Goal: Task Accomplishment & Management: Manage account settings

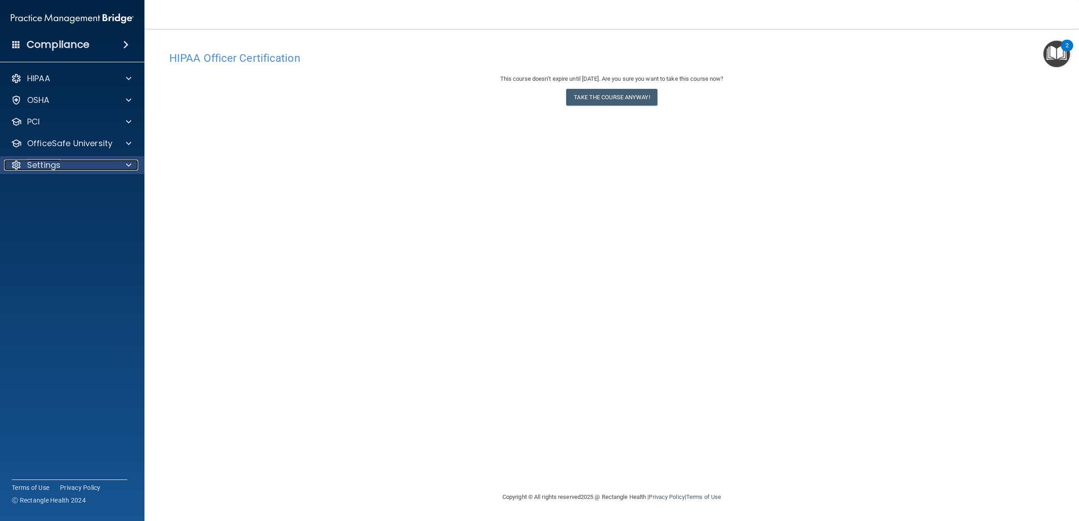
click at [127, 163] on span at bounding box center [128, 165] width 5 height 11
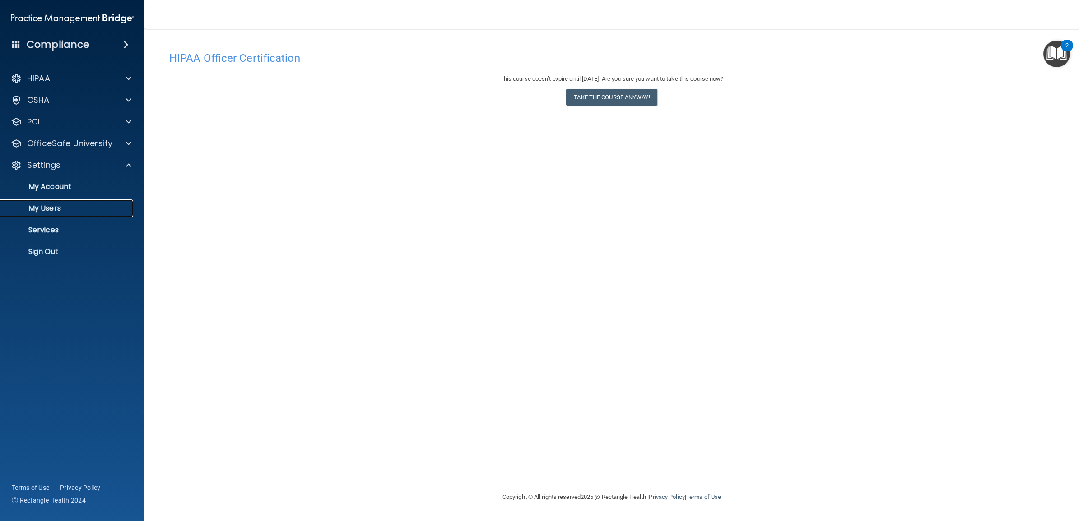
click at [89, 210] on p "My Users" at bounding box center [67, 208] width 123 height 9
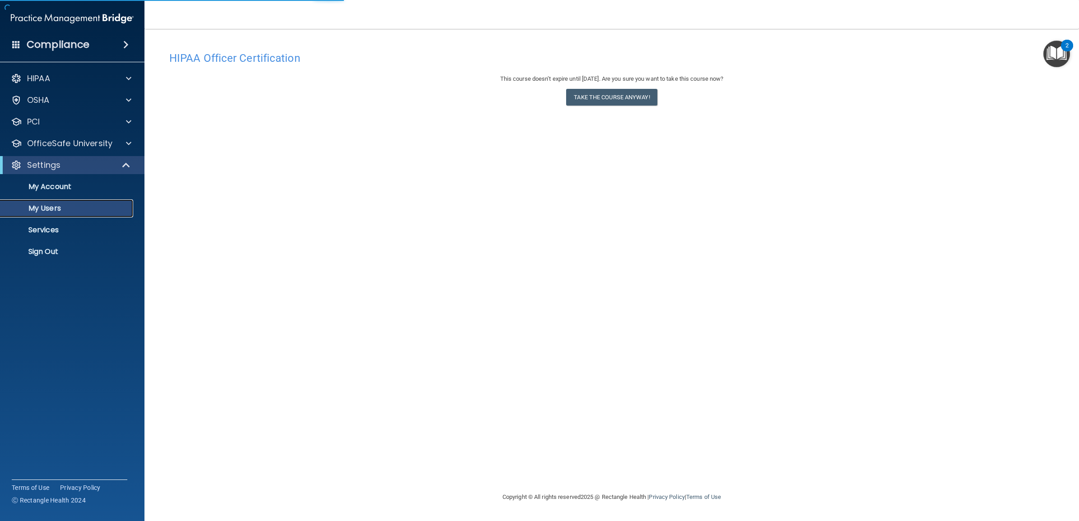
select select "20"
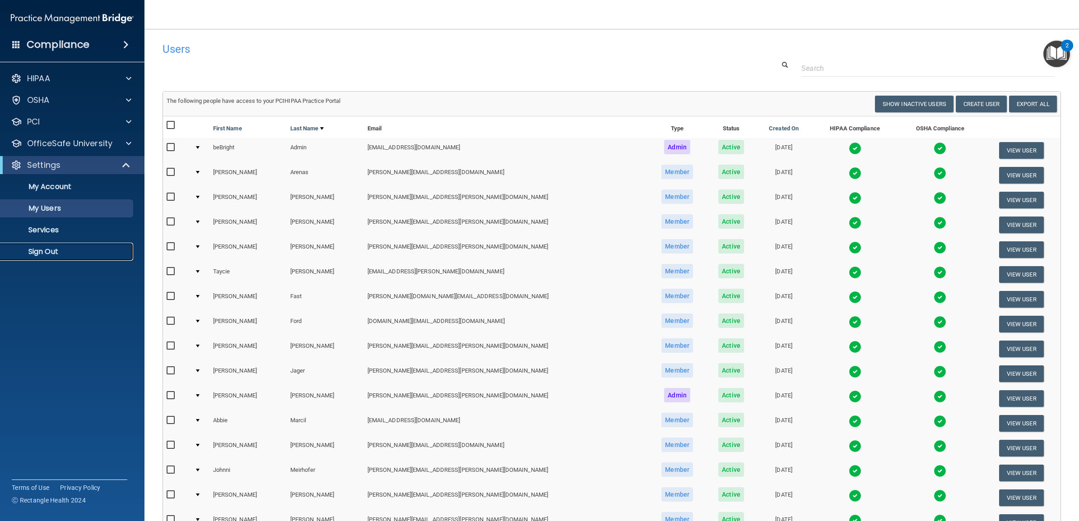
click at [42, 253] on p "Sign Out" at bounding box center [67, 251] width 123 height 9
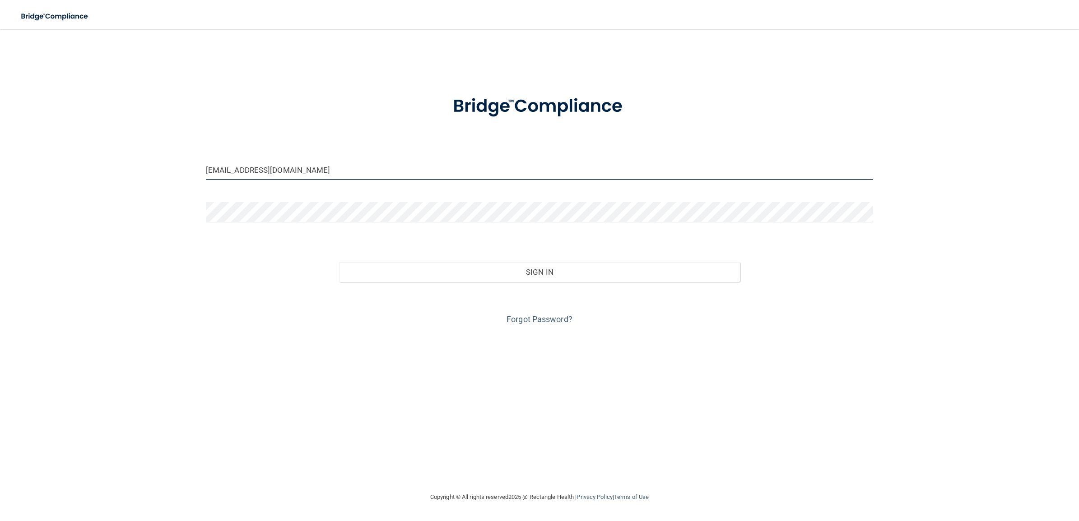
click at [328, 165] on input "gvpd-bebright@bebright.com" at bounding box center [539, 170] width 667 height 20
type input "[PERSON_NAME][EMAIL_ADDRESS][PERSON_NAME][DOMAIN_NAME]"
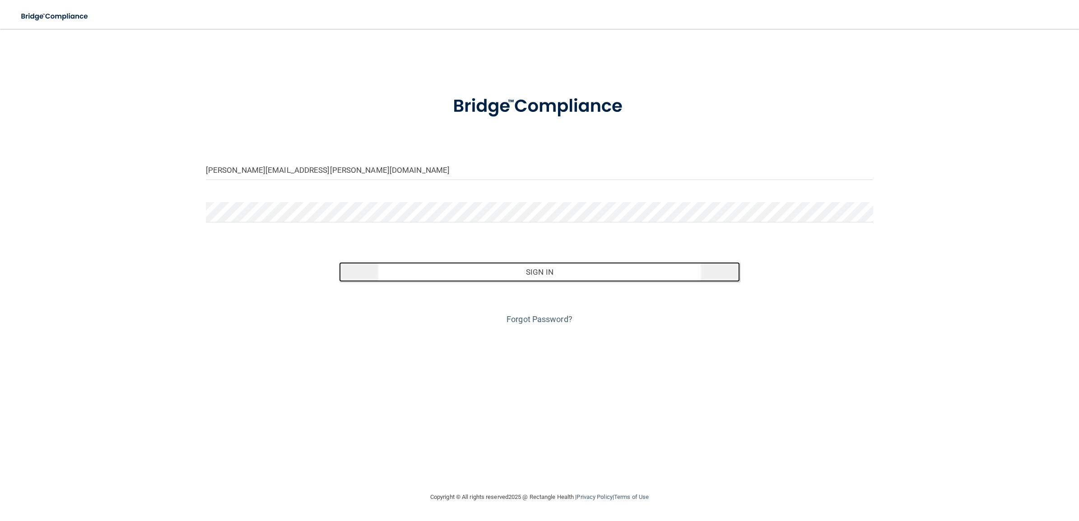
click at [517, 267] on button "Sign In" at bounding box center [539, 272] width 400 height 20
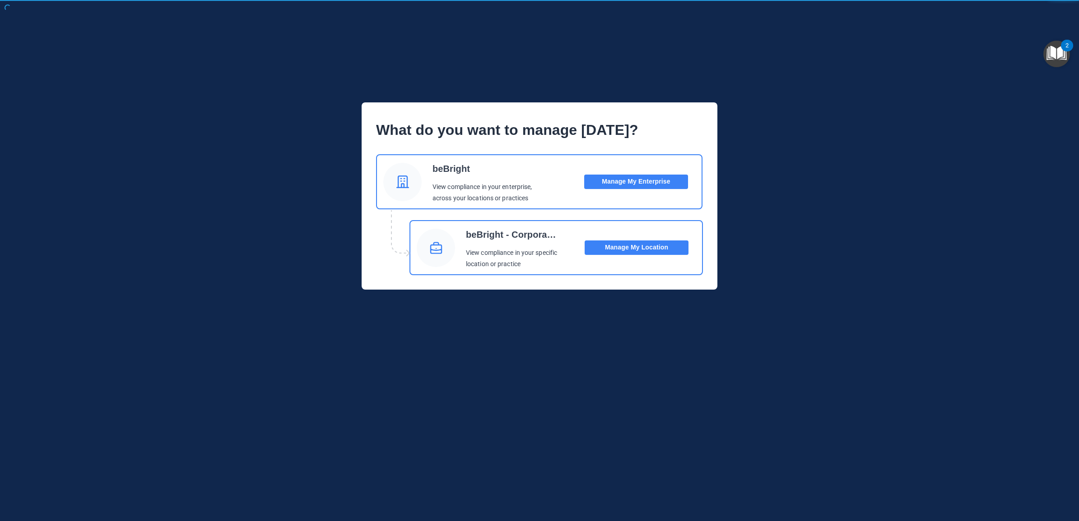
click at [624, 248] on button "Manage My Location" at bounding box center [637, 248] width 104 height 14
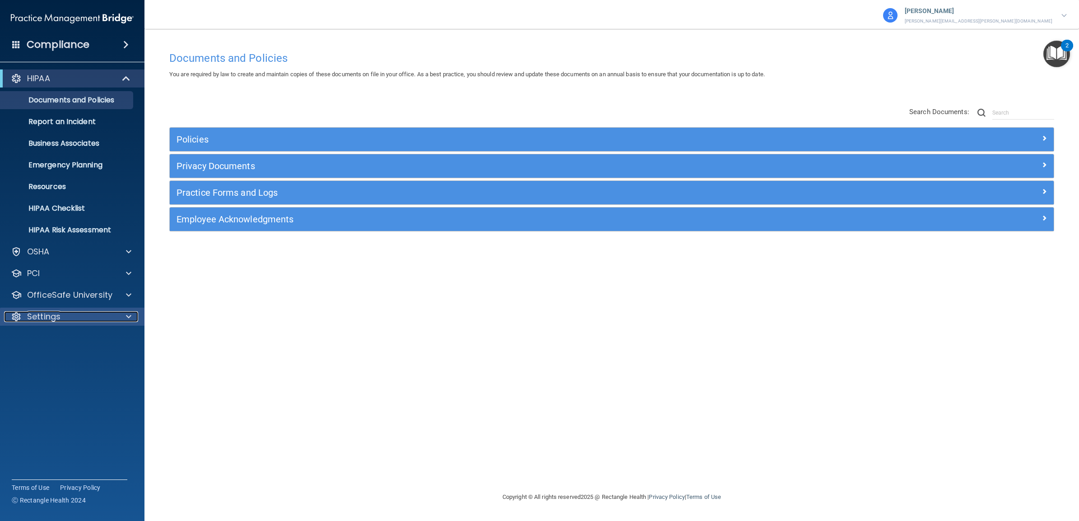
click at [93, 315] on div "Settings" at bounding box center [60, 317] width 112 height 11
click at [54, 359] on p "My Users" at bounding box center [67, 360] width 123 height 9
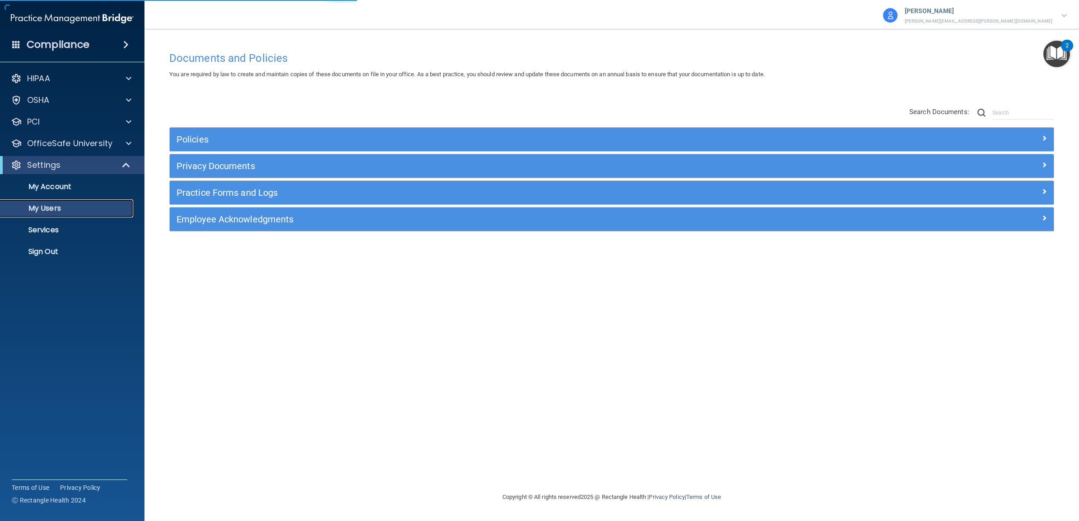
select select "20"
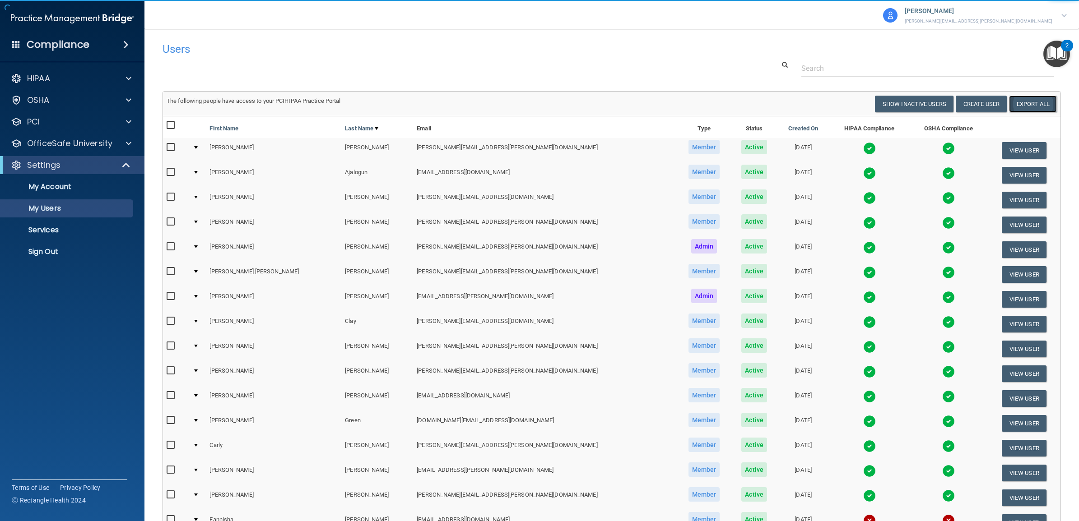
click at [1016, 104] on link "Export All" at bounding box center [1033, 104] width 48 height 17
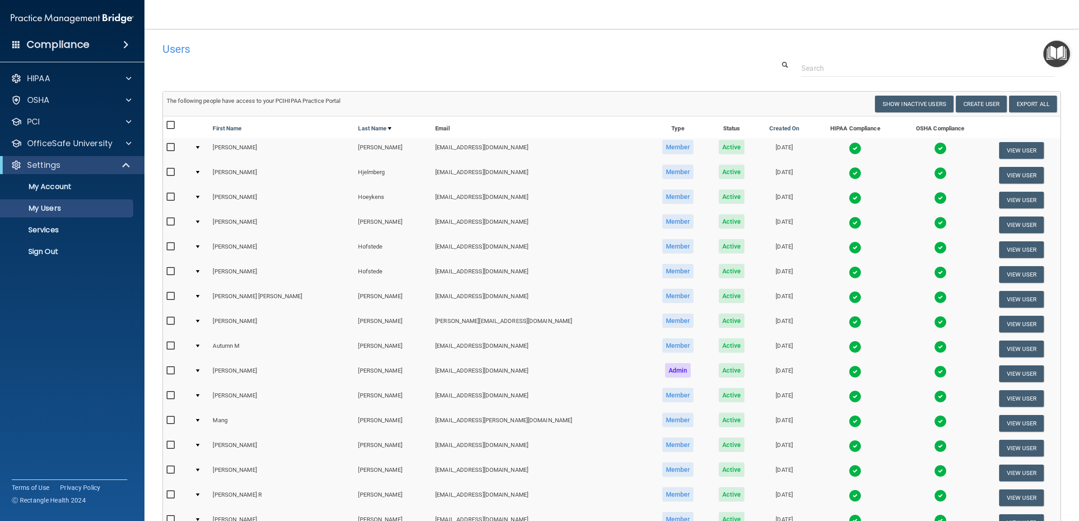
select select "20"
click at [56, 248] on p "Sign Out" at bounding box center [67, 251] width 123 height 9
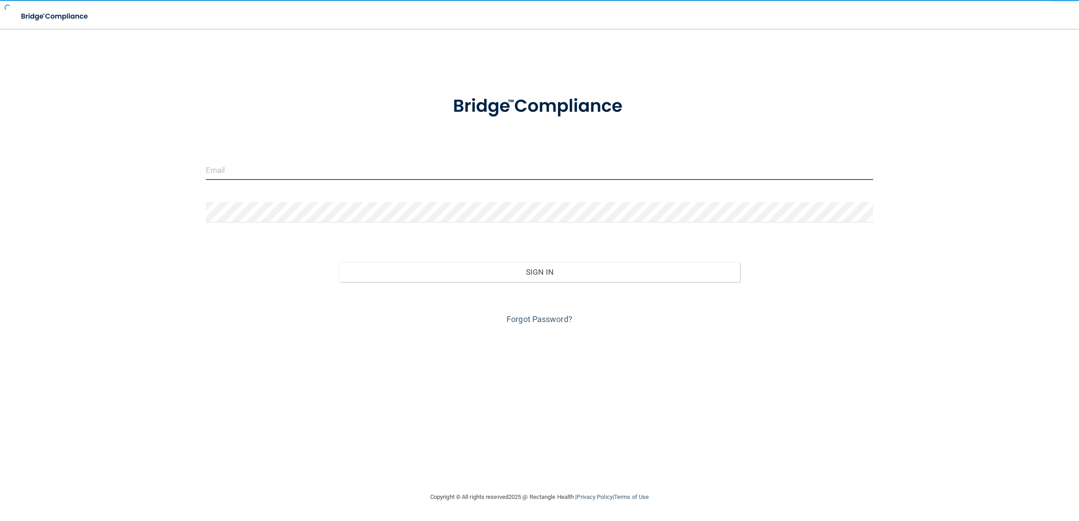
type input "[PERSON_NAME][EMAIL_ADDRESS][PERSON_NAME][DOMAIN_NAME]"
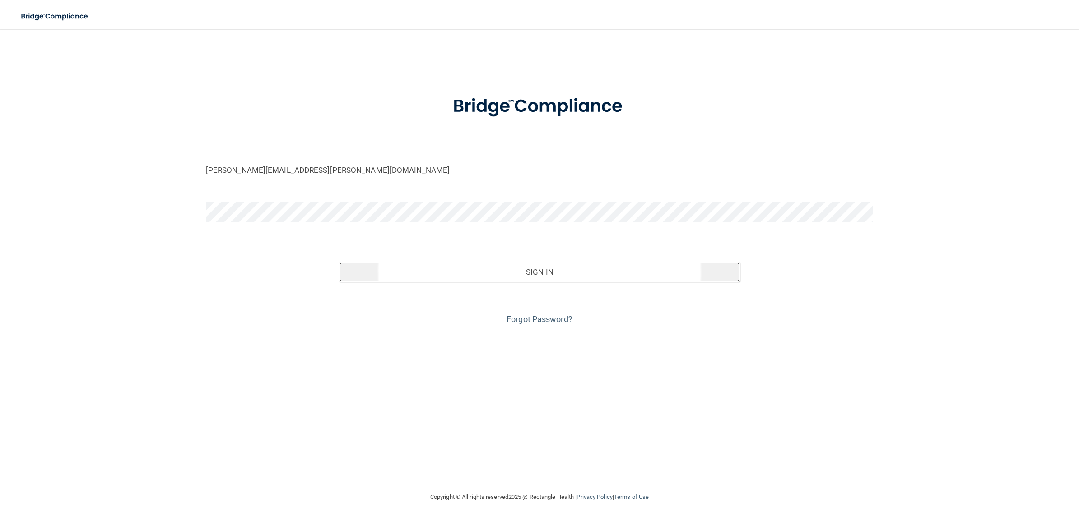
click at [409, 274] on button "Sign In" at bounding box center [539, 272] width 400 height 20
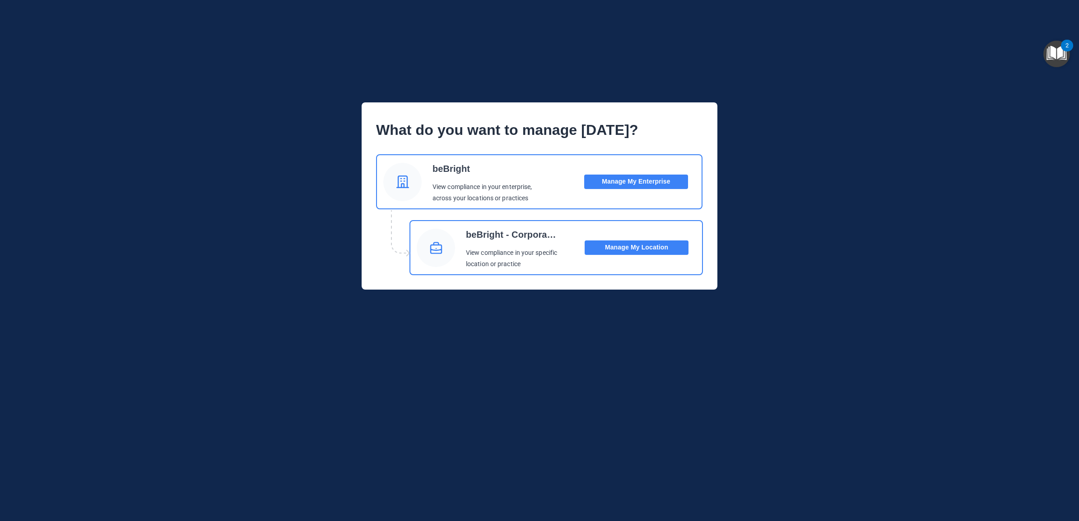
click at [613, 248] on button "Manage My Location" at bounding box center [637, 248] width 104 height 14
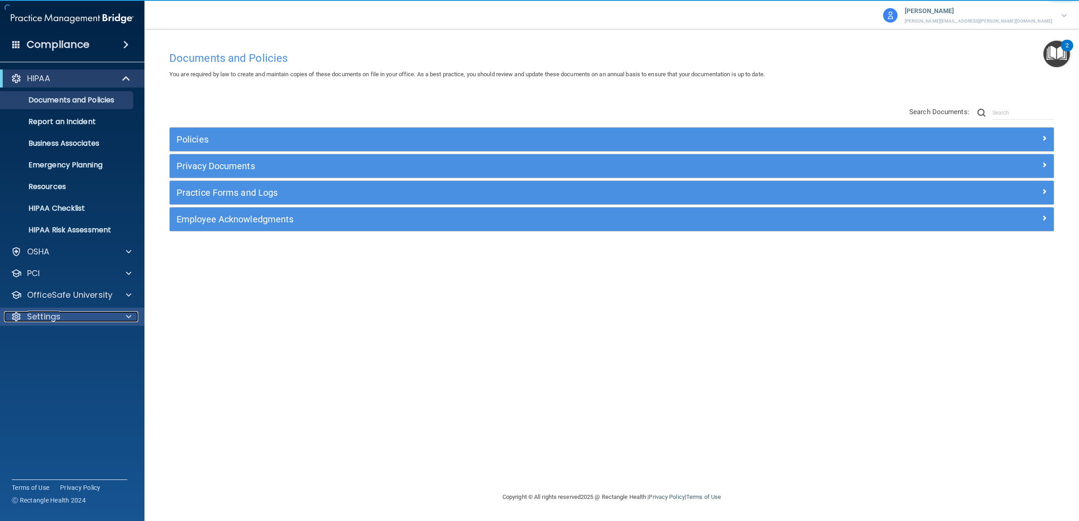
click at [89, 321] on div "Settings" at bounding box center [60, 317] width 112 height 11
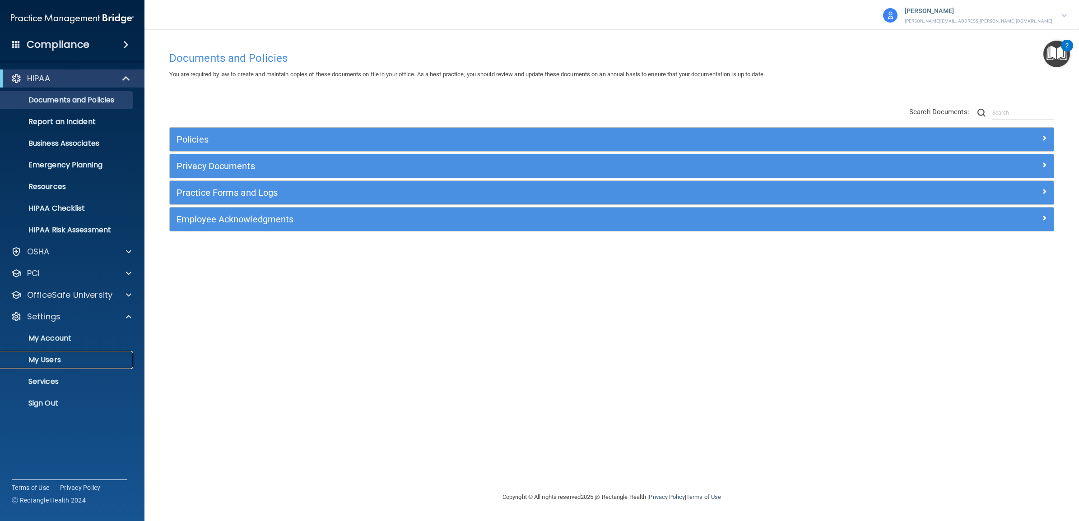
click at [59, 356] on p "My Users" at bounding box center [67, 360] width 123 height 9
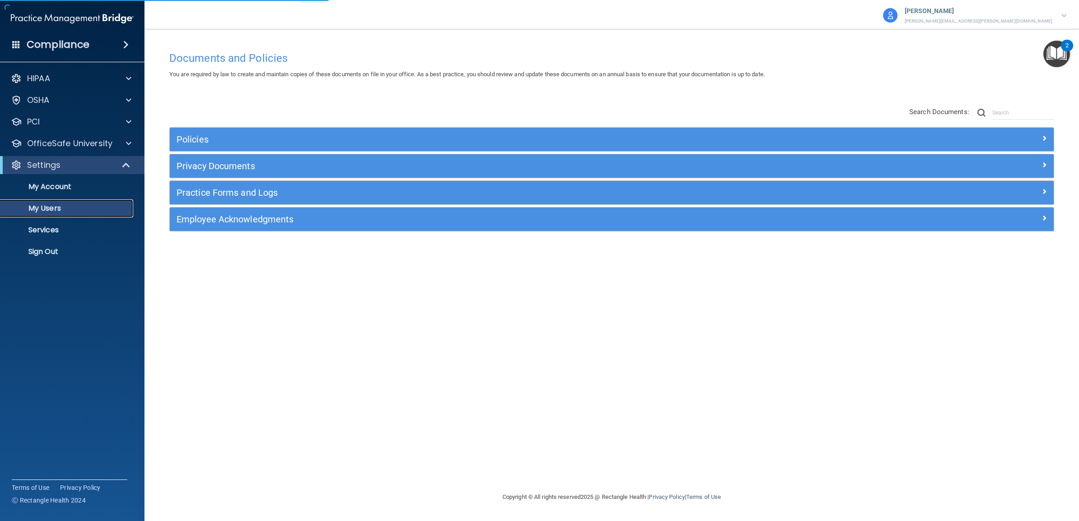
select select "20"
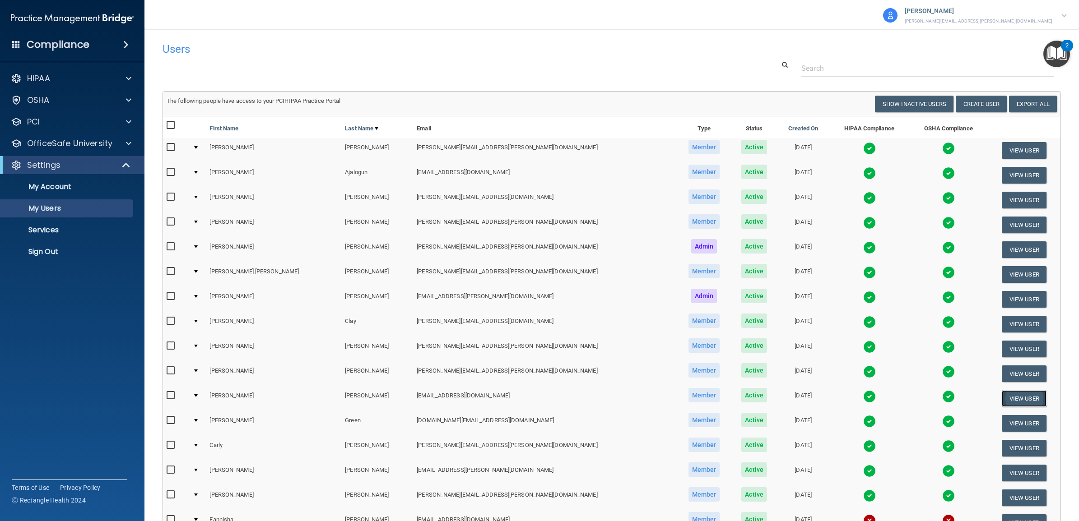
click at [1002, 394] on button "View User" at bounding box center [1024, 399] width 45 height 17
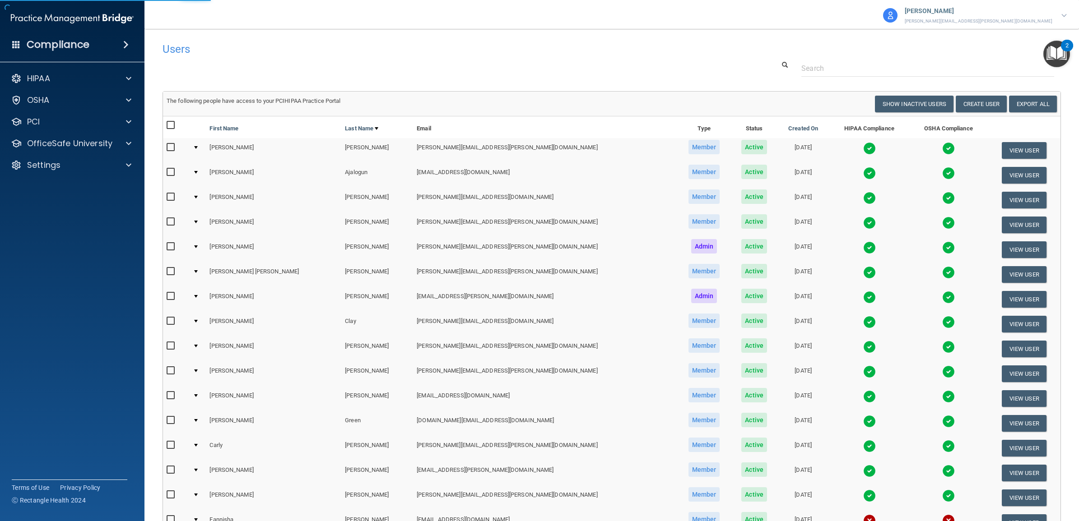
select select "practice_member"
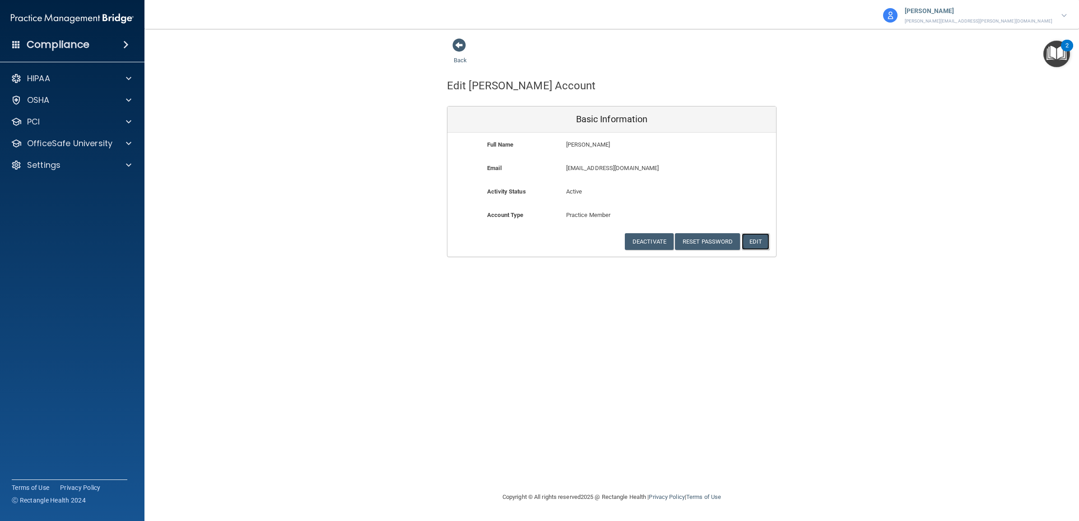
click at [758, 238] on button "Edit" at bounding box center [756, 241] width 28 height 17
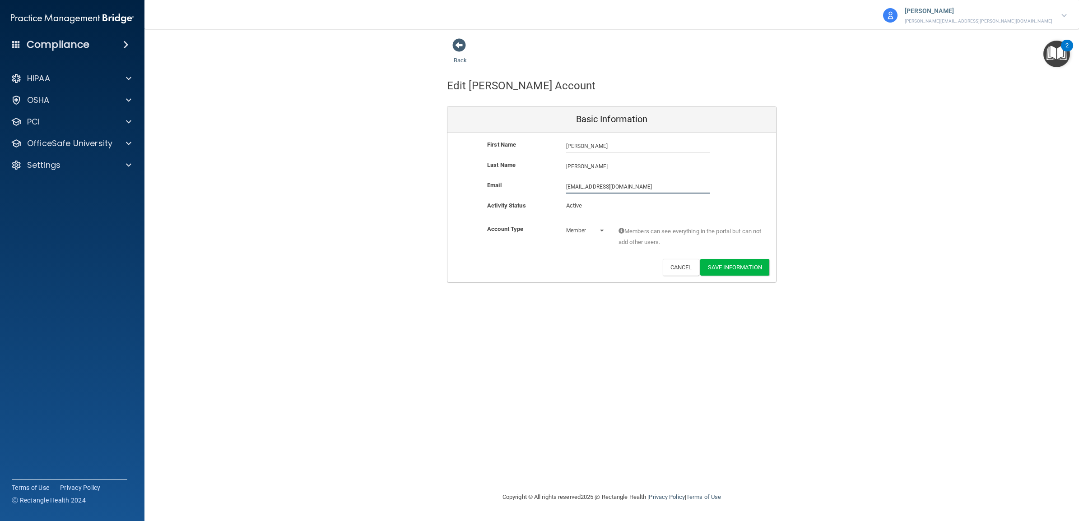
drag, startPoint x: 629, startPoint y: 187, endPoint x: 547, endPoint y: 188, distance: 82.2
click at [547, 188] on div "Email [EMAIL_ADDRESS][DOMAIN_NAME] [EMAIL_ADDRESS][DOMAIN_NAME]" at bounding box center [611, 187] width 329 height 14
drag, startPoint x: 637, startPoint y: 184, endPoint x: 633, endPoint y: 186, distance: 4.9
click at [635, 185] on input "[EMAIL_ADDRESS][DOMAIN_NAME]" at bounding box center [638, 187] width 144 height 14
paste input "salind.[PERSON_NAME]@bebright"
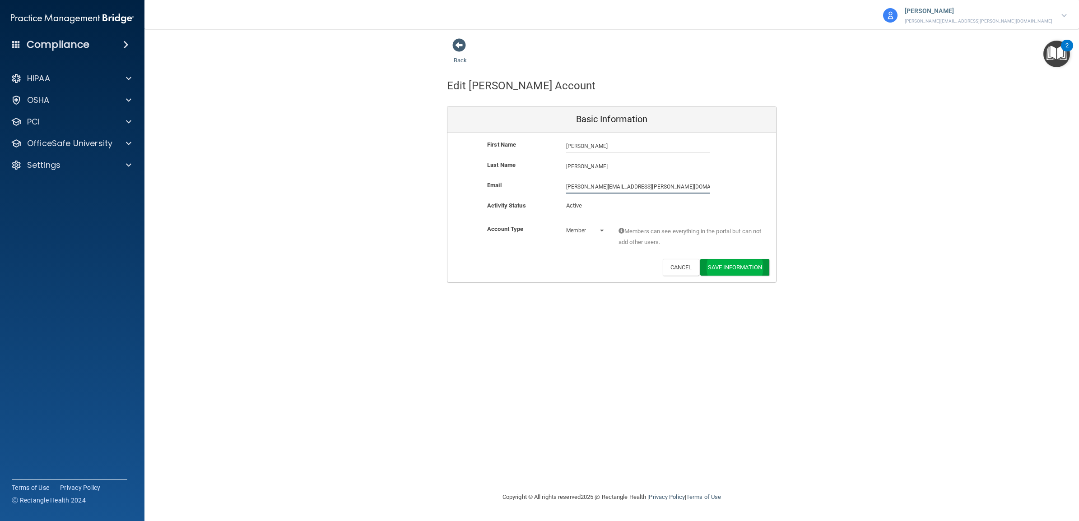
type input "[PERSON_NAME][EMAIL_ADDRESS][PERSON_NAME][DOMAIN_NAME]"
click at [710, 269] on button "Save Information" at bounding box center [734, 267] width 69 height 17
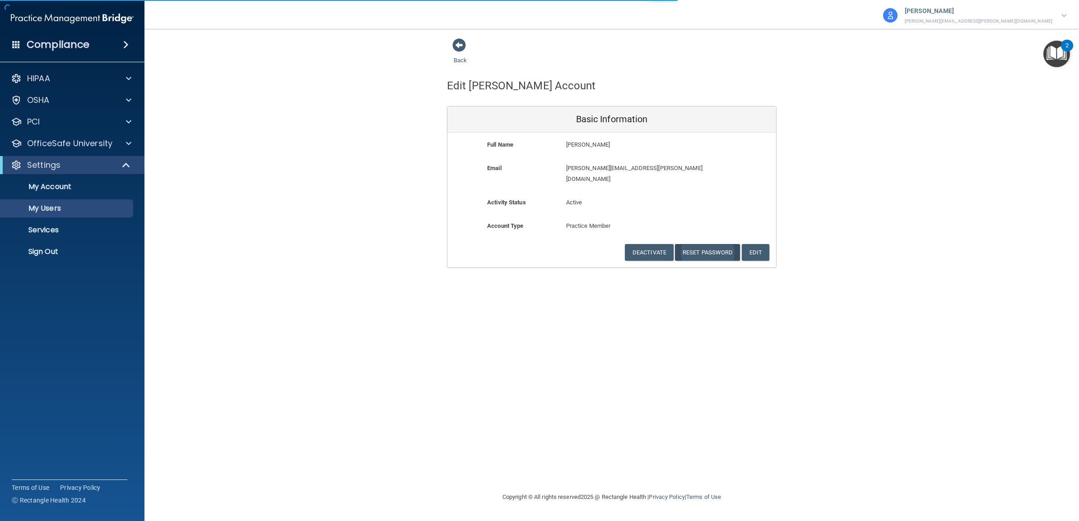
select select "20"
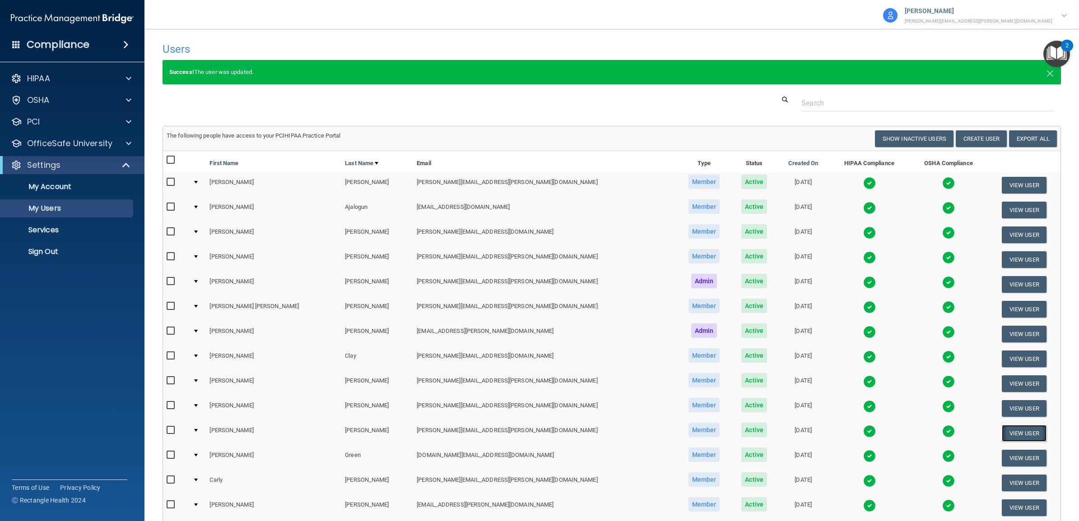
click at [1002, 427] on button "View User" at bounding box center [1024, 433] width 45 height 17
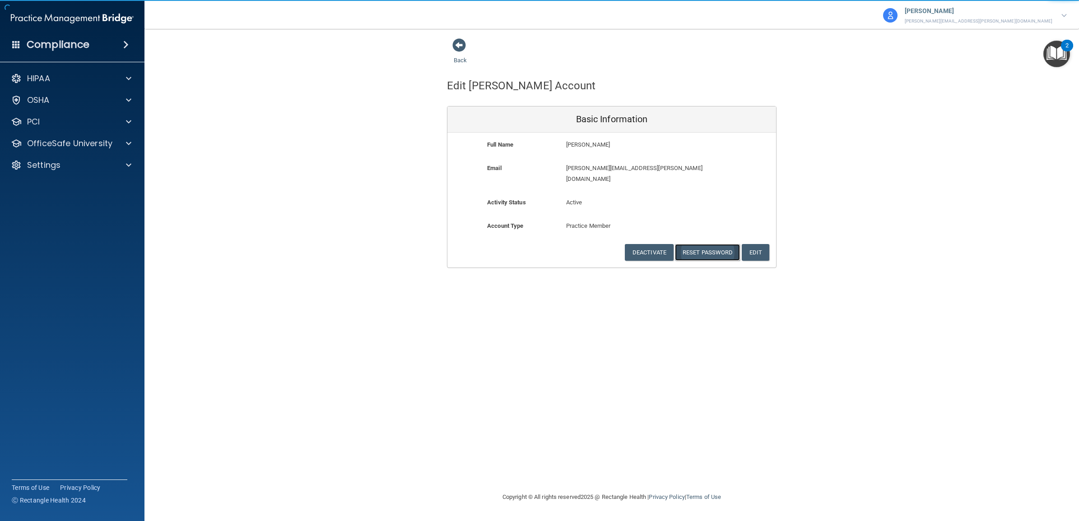
click at [714, 244] on button "Reset Password" at bounding box center [707, 252] width 65 height 17
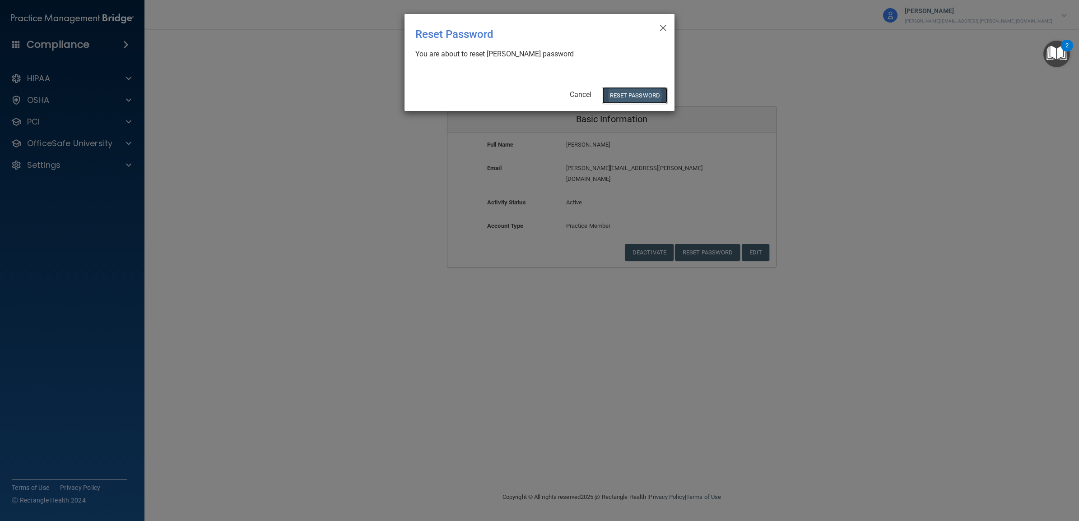
click at [646, 95] on button "Reset Password" at bounding box center [634, 95] width 65 height 17
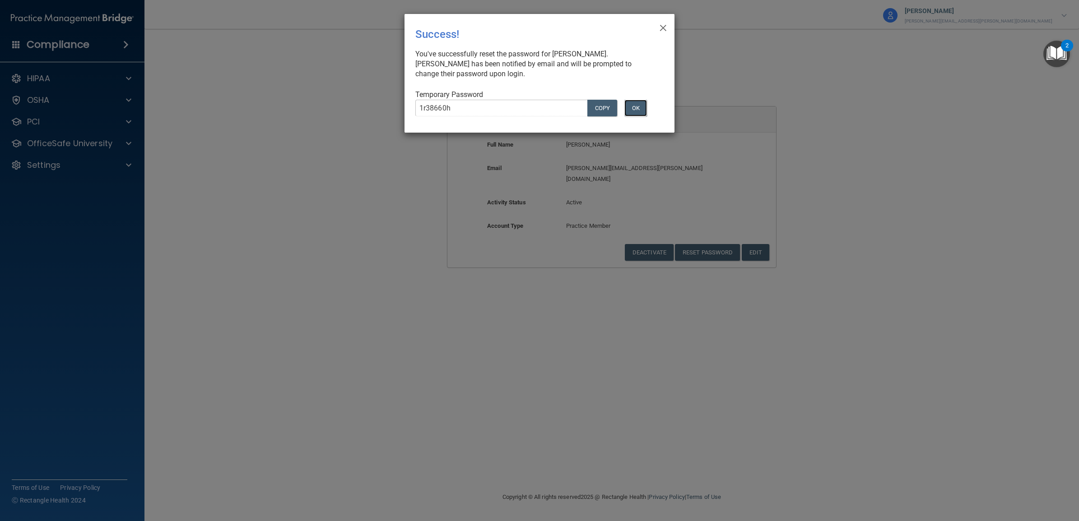
click at [638, 104] on button "OK" at bounding box center [635, 108] width 23 height 17
